Goal: Transaction & Acquisition: Purchase product/service

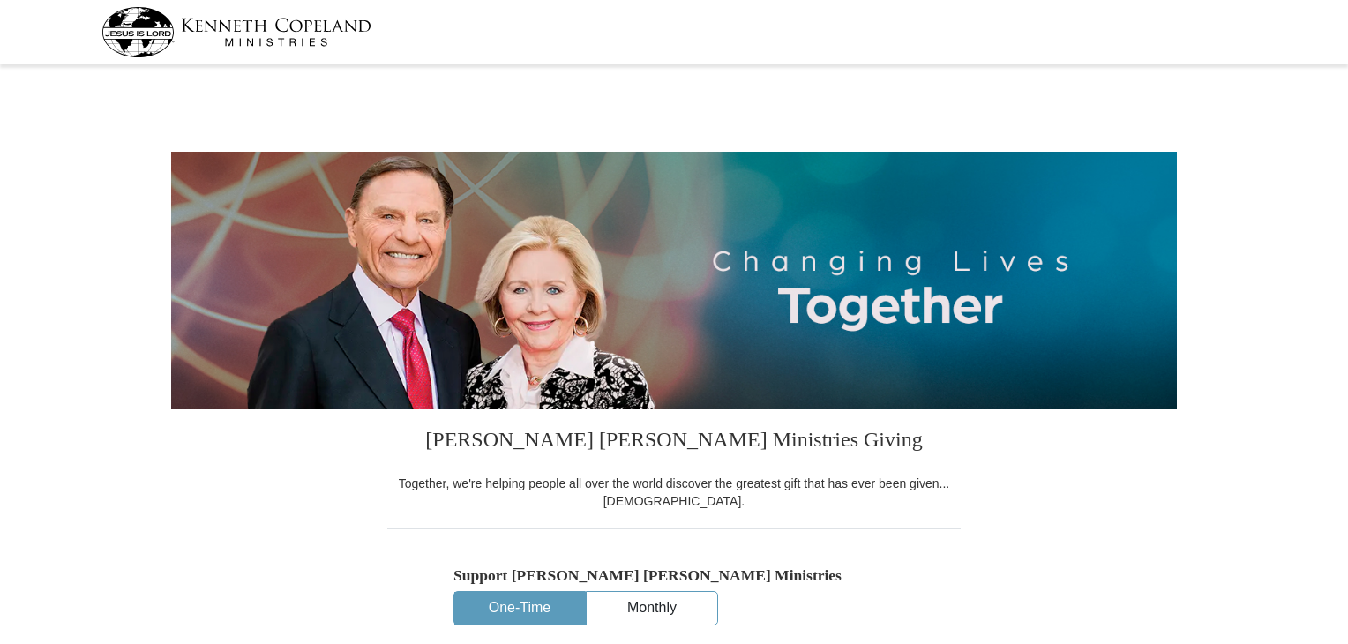
select select "FL"
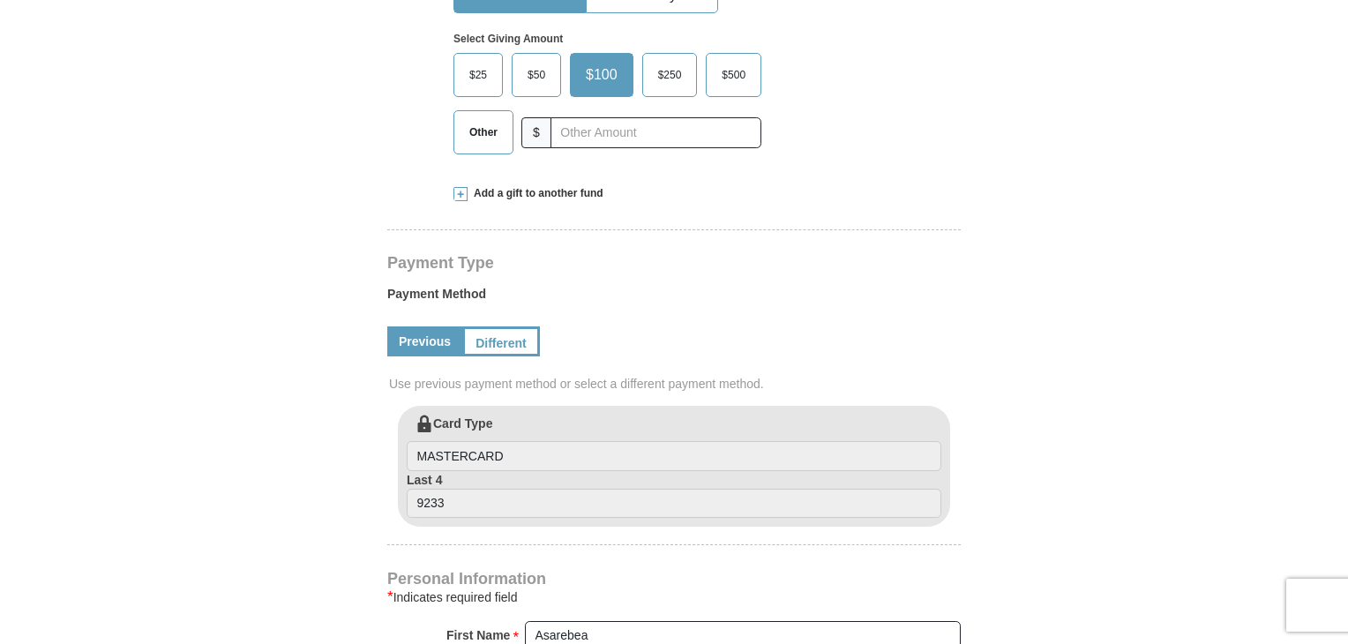
scroll to position [551, 0]
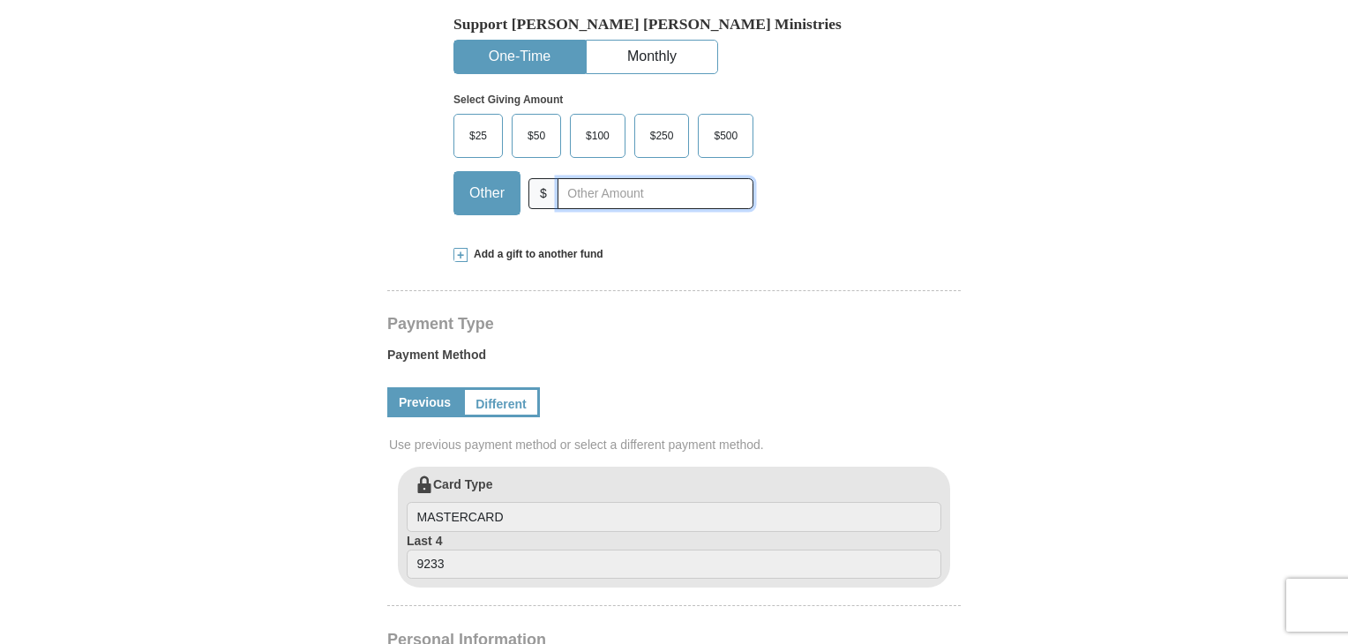
click at [578, 199] on input "text" at bounding box center [656, 193] width 196 height 31
type input "250.00"
click at [1109, 241] on form "Kenneth Copeland Ministries Giving Together, we're helping people all over the …" at bounding box center [674, 469] width 1006 height 1900
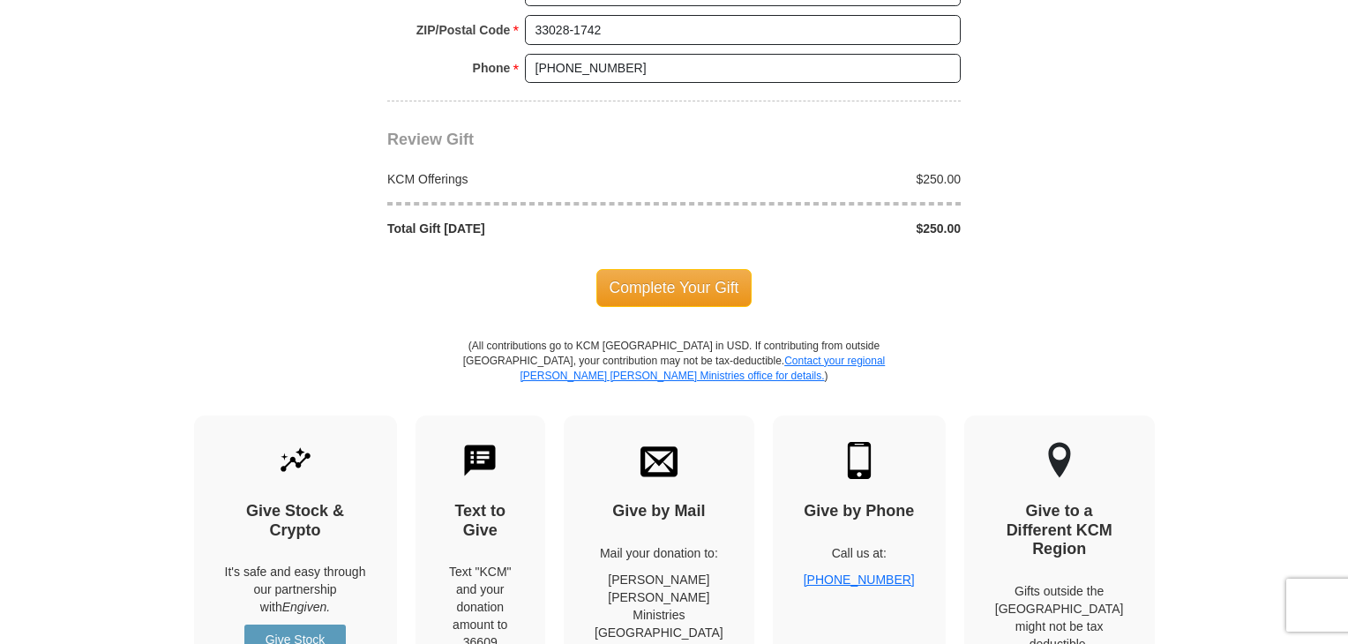
scroll to position [1562, 0]
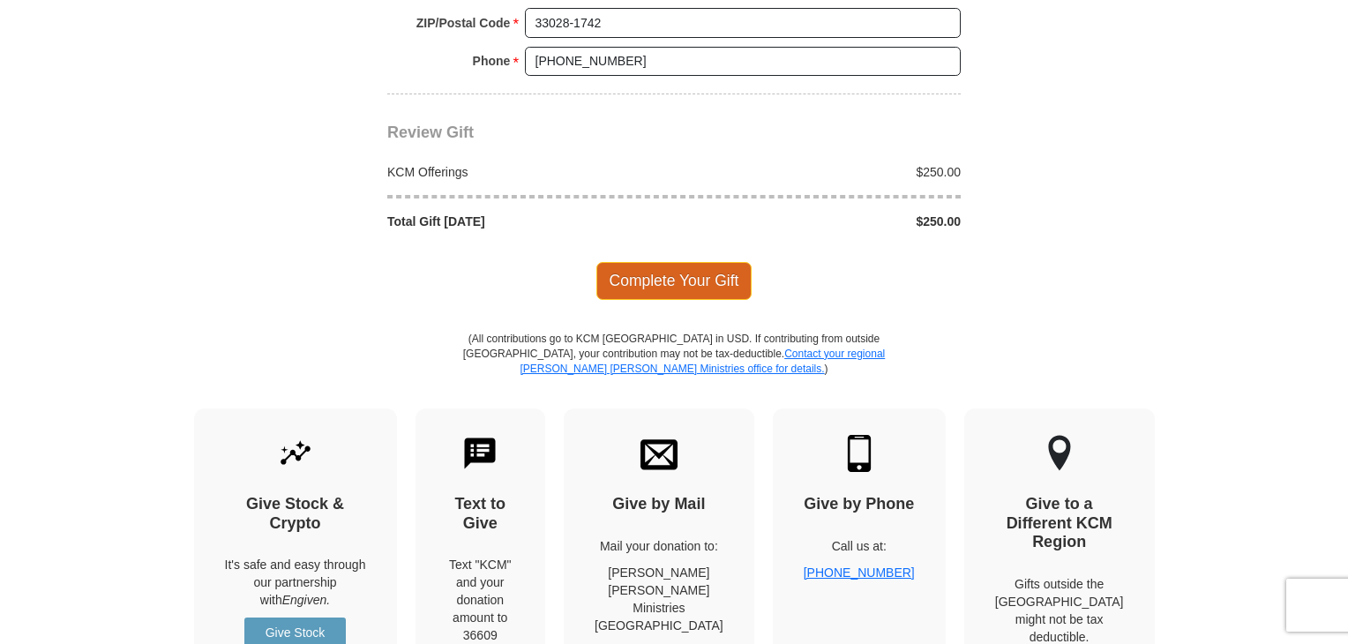
click at [624, 273] on span "Complete Your Gift" at bounding box center [674, 280] width 156 height 37
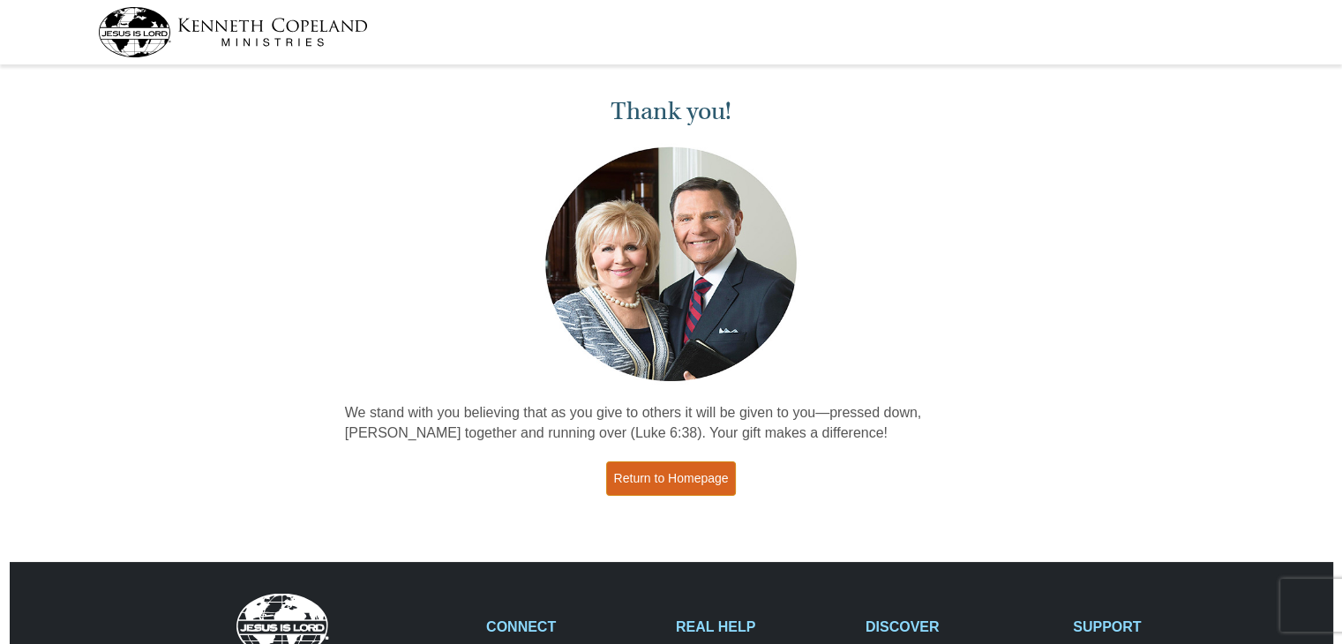
click at [682, 488] on link "Return to Homepage" at bounding box center [671, 478] width 131 height 34
